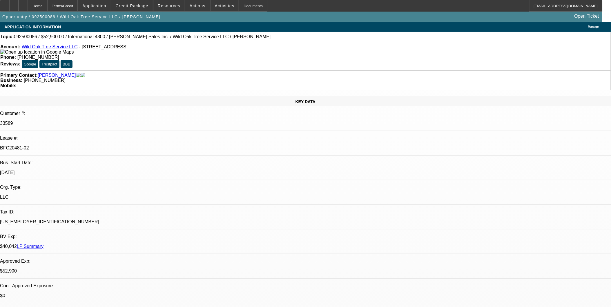
select select "0"
select select "2"
select select "0"
select select "2"
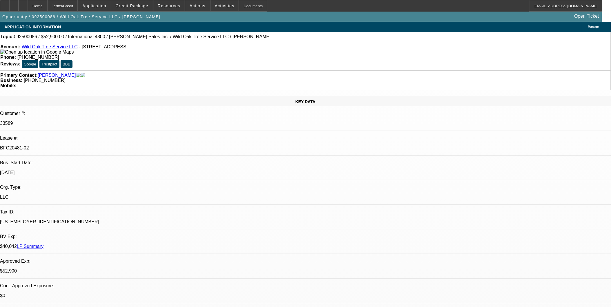
select select "0"
select select "2"
select select "0"
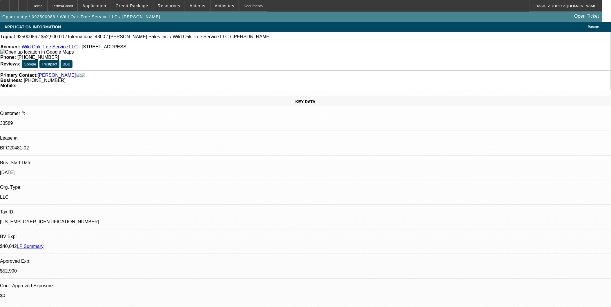
select select "2"
select select "0"
select select "1"
select select "2"
select select "6"
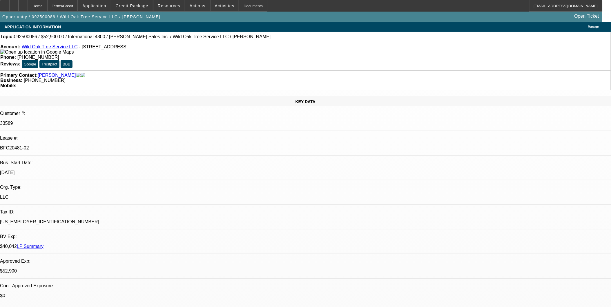
select select "1"
select select "2"
select select "6"
select select "1"
select select "2"
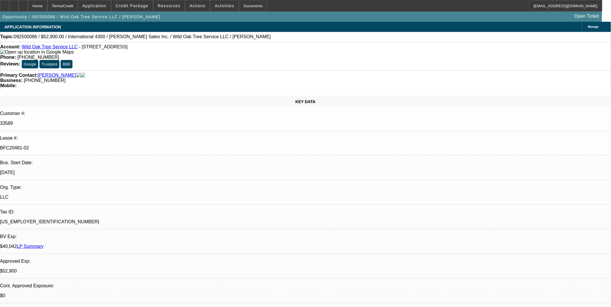
select select "6"
select select "1"
select select "2"
select select "6"
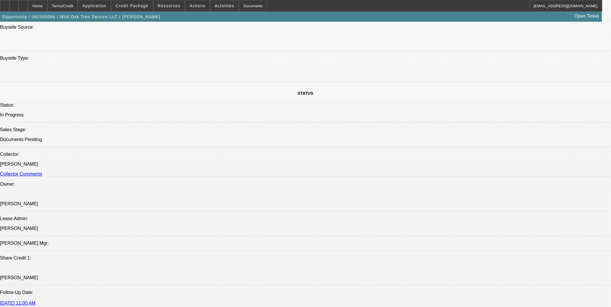
scroll to position [741, 0]
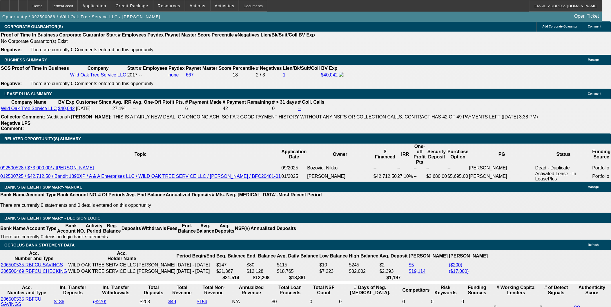
scroll to position [934, 0]
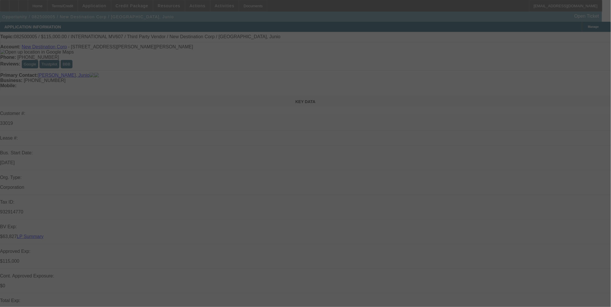
select select "0"
select select "2"
select select "0.1"
select select "0"
select select "2"
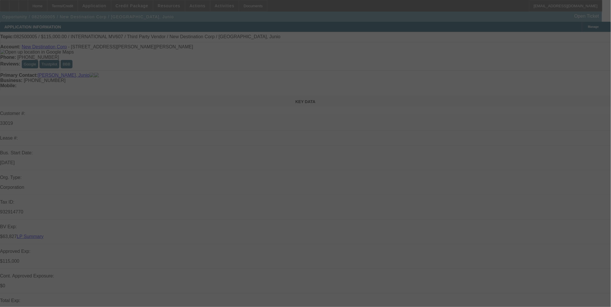
select select "0.1"
select select "0"
select select "2"
select select "0.1"
select select "0"
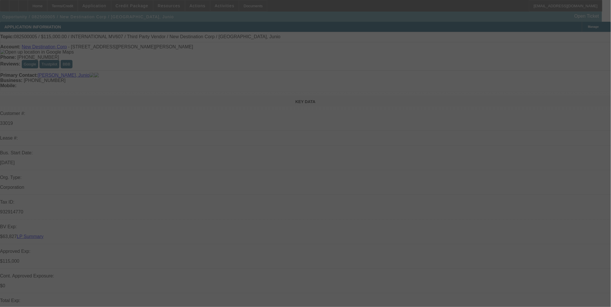
select select "2"
select select "0.1"
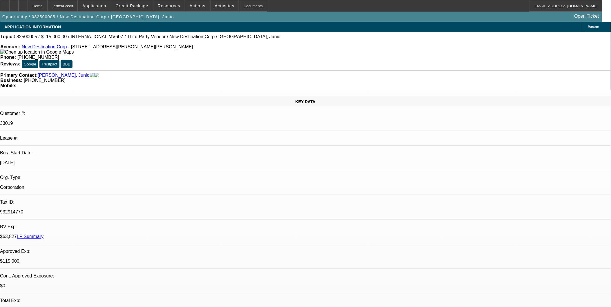
select select "1"
select select "2"
select select "4"
select select "1"
select select "2"
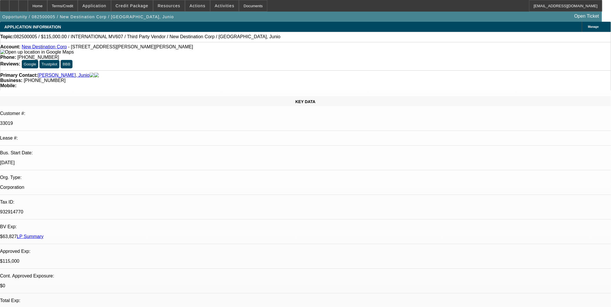
select select "4"
select select "1"
select select "2"
select select "4"
select select "1"
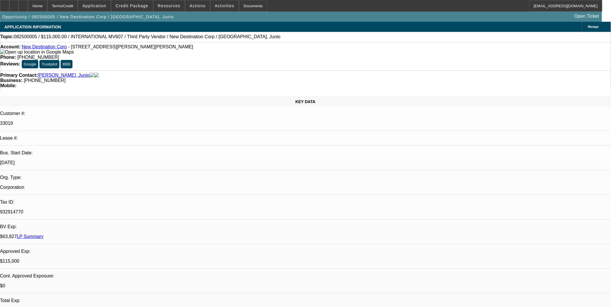
select select "2"
select select "4"
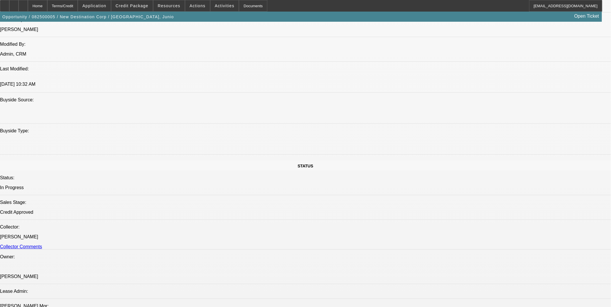
scroll to position [644, 0]
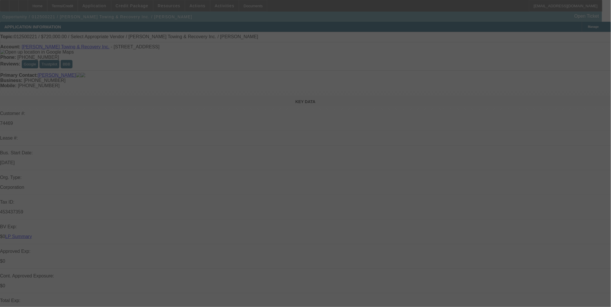
select select "0"
select select "2"
select select "0.1"
select select "4"
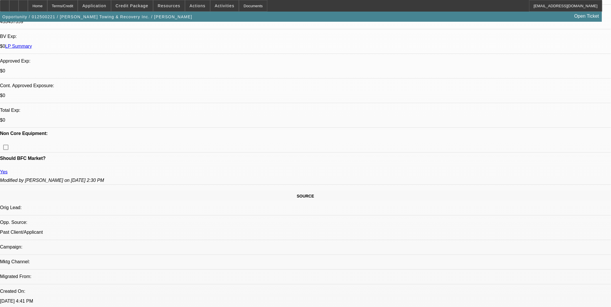
scroll to position [193, 0]
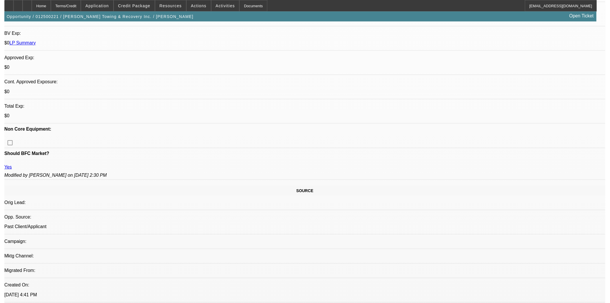
scroll to position [21, 0]
